Goal: Transaction & Acquisition: Purchase product/service

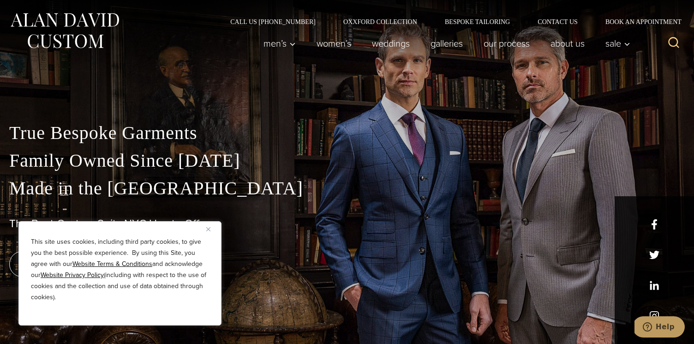
click at [209, 229] on img "Close" at bounding box center [208, 229] width 4 height 4
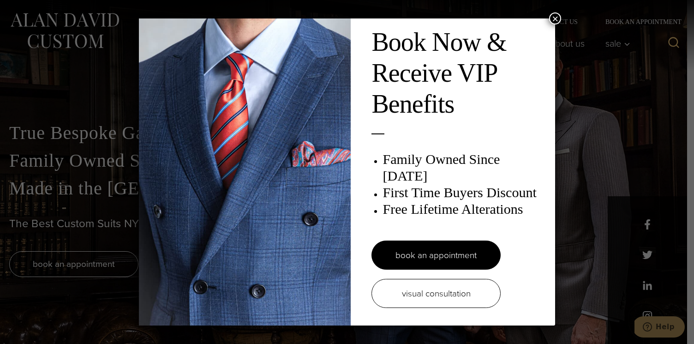
click at [553, 23] on button "×" at bounding box center [555, 18] width 12 height 12
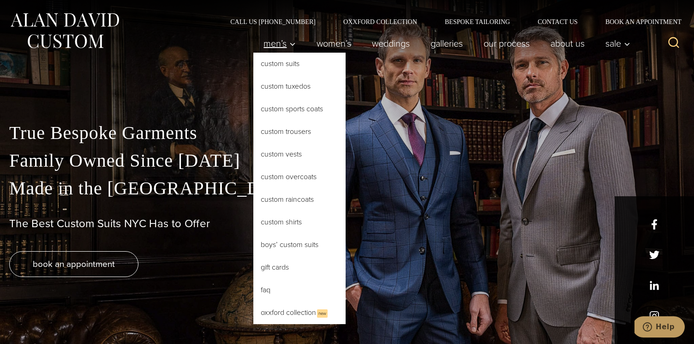
click at [272, 45] on span "Men’s" at bounding box center [280, 43] width 32 height 9
click at [295, 70] on link "Custom Suits" at bounding box center [299, 64] width 92 height 22
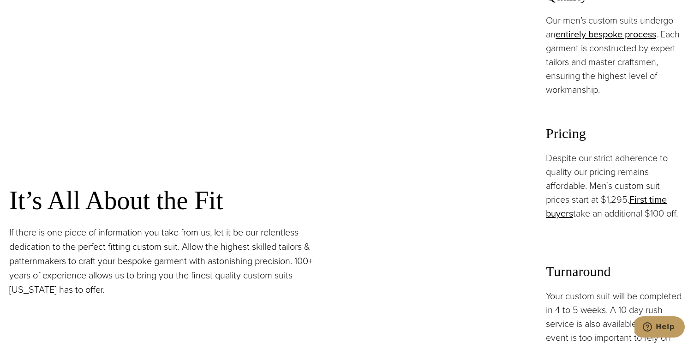
scroll to position [673, 0]
